Goal: Obtain resource: Obtain resource

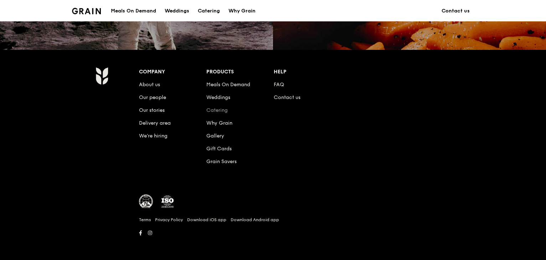
scroll to position [723, 0]
click at [217, 109] on link "Catering" at bounding box center [216, 110] width 21 height 6
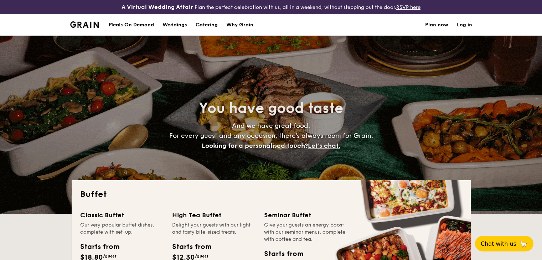
select select
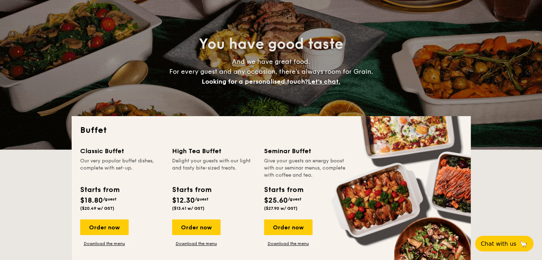
scroll to position [178, 0]
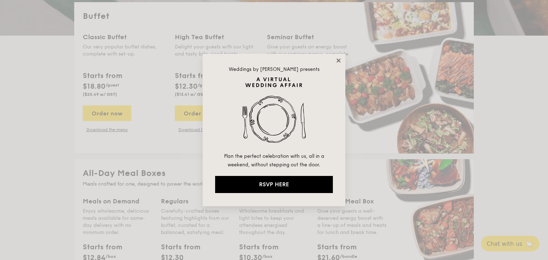
click at [337, 60] on icon at bounding box center [338, 60] width 6 height 6
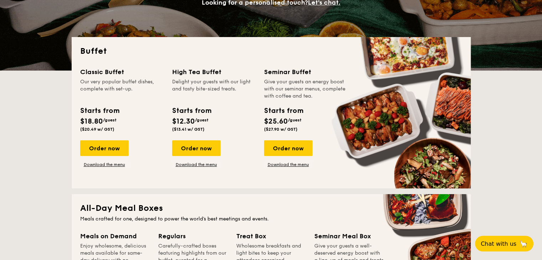
scroll to position [143, 0]
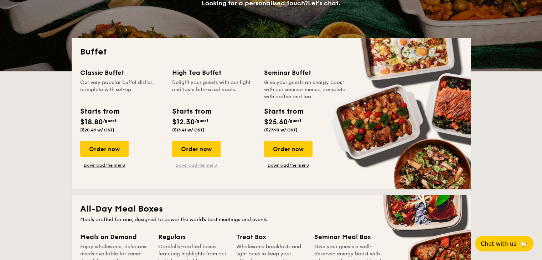
click at [191, 167] on link "Download the menu" at bounding box center [196, 166] width 48 height 6
